Goal: Task Accomplishment & Management: Use online tool/utility

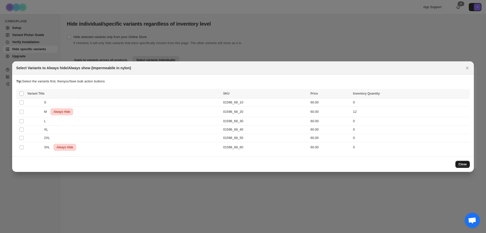
click at [460, 161] on button "Close" at bounding box center [463, 164] width 14 height 7
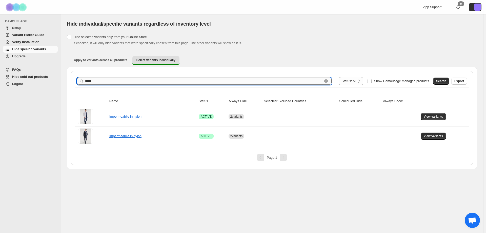
click at [141, 82] on input "*****" at bounding box center [204, 81] width 238 height 7
type input "*****"
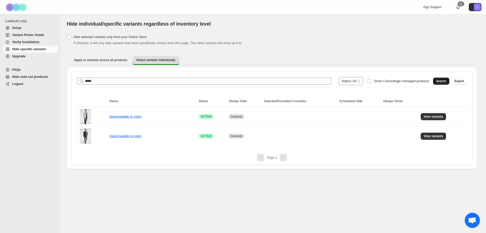
click at [435, 79] on button "Search" at bounding box center [441, 81] width 16 height 7
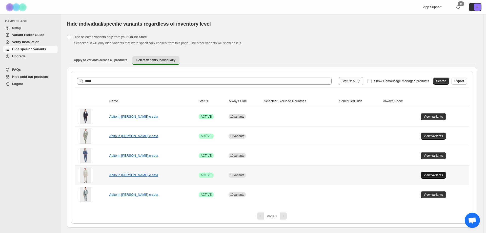
click at [436, 175] on span "View variants" at bounding box center [434, 175] width 20 height 4
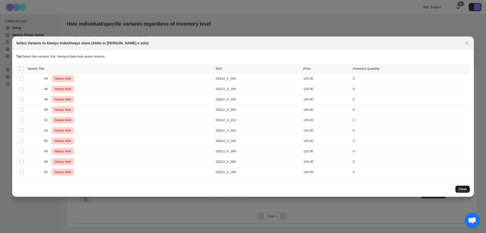
click at [464, 189] on span "Close" at bounding box center [463, 189] width 8 height 4
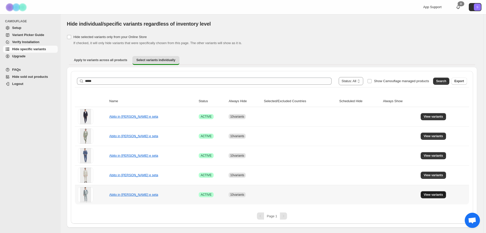
click at [437, 195] on span "View variants" at bounding box center [434, 194] width 20 height 4
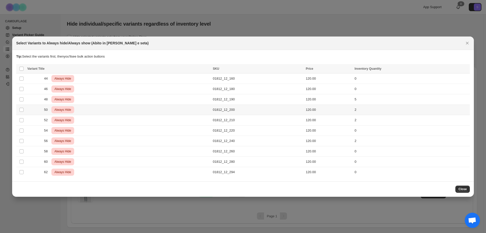
click at [34, 110] on div "50 Critical Always Hide" at bounding box center [118, 109] width 183 height 7
click at [464, 70] on icon "More actions" at bounding box center [464, 69] width 5 height 5
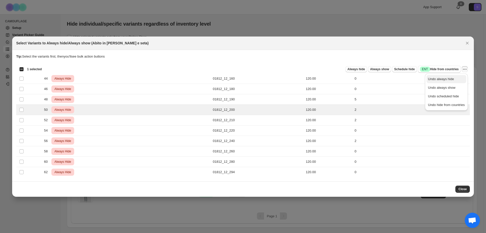
click at [455, 80] on span "Undo always hide" at bounding box center [446, 78] width 37 height 5
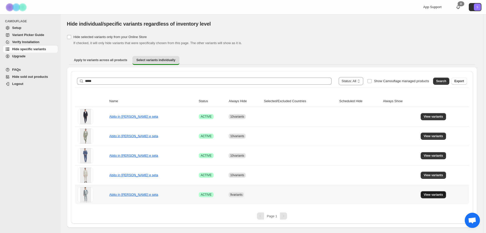
click at [437, 195] on span "View variants" at bounding box center [434, 194] width 20 height 4
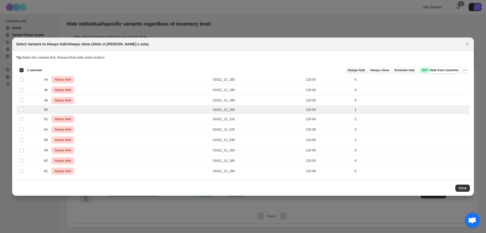
click at [360, 70] on span "Always hide" at bounding box center [356, 70] width 17 height 4
